Goal: Information Seeking & Learning: Learn about a topic

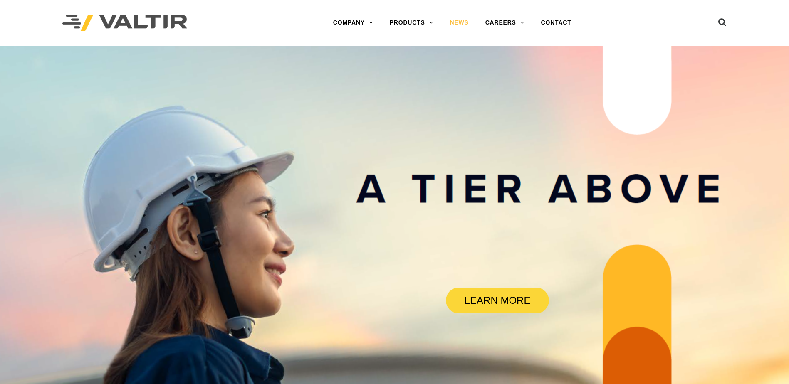
click at [463, 27] on link "NEWS" at bounding box center [459, 23] width 35 height 17
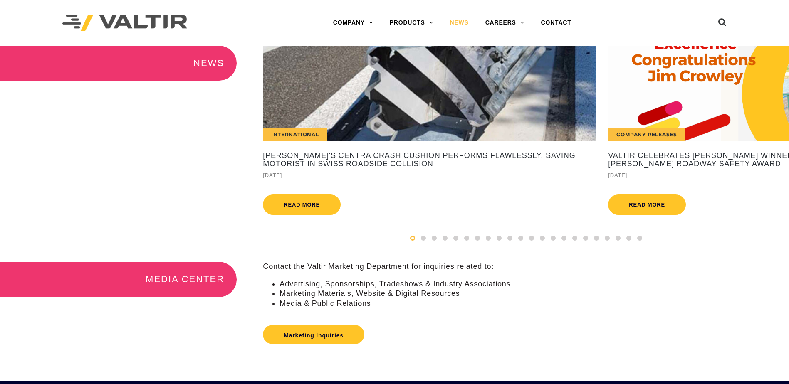
click at [406, 101] on div "International" at bounding box center [429, 94] width 333 height 96
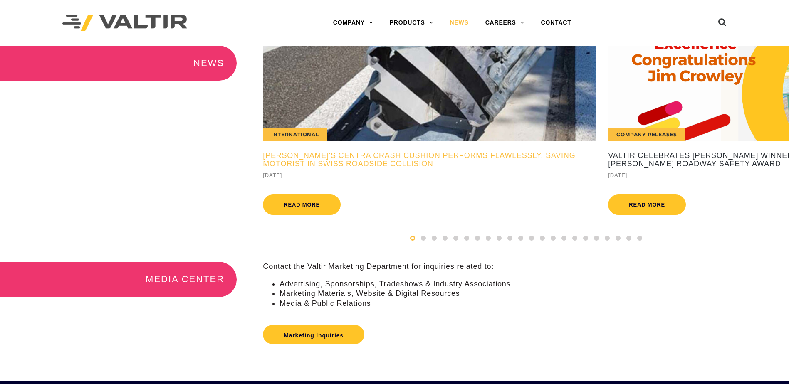
click at [351, 163] on h5 "Valtir's CENTRA Crash Cushion Performs Flawlessly, Saving Motorist in Swiss Roa…" at bounding box center [429, 160] width 333 height 17
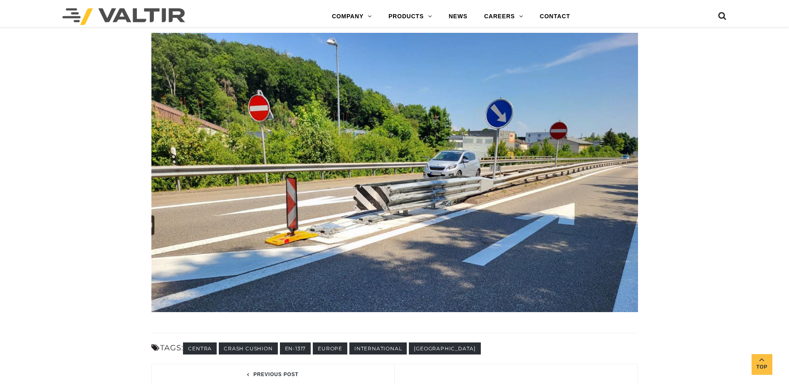
scroll to position [1581, 0]
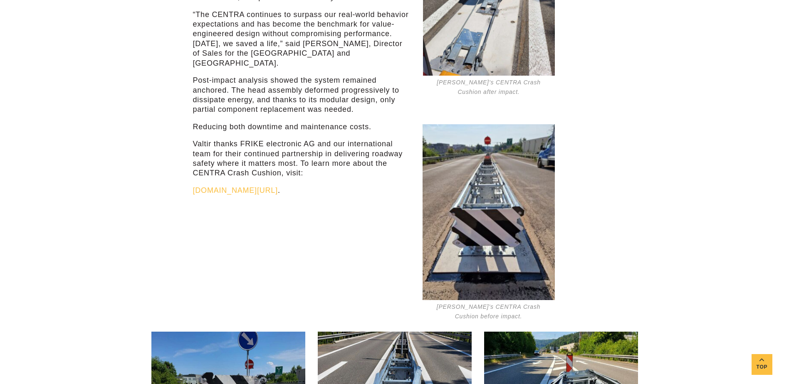
drag, startPoint x: 663, startPoint y: 220, endPoint x: 675, endPoint y: 138, distance: 83.3
